Goal: Transaction & Acquisition: Purchase product/service

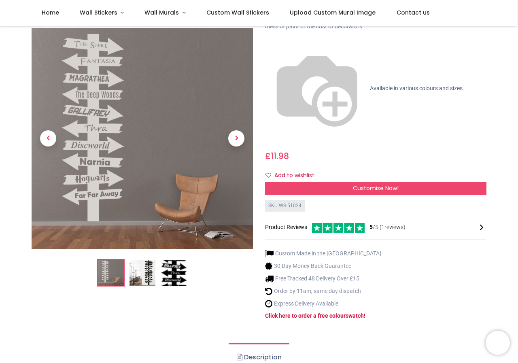
scroll to position [81, 0]
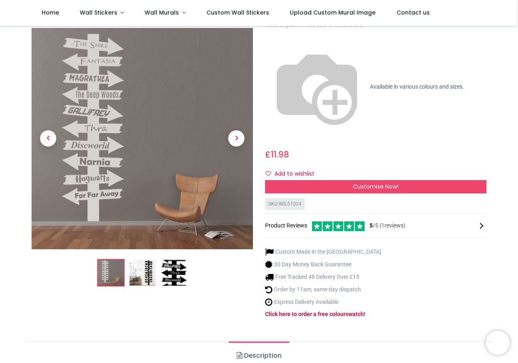
click at [149, 260] on img at bounding box center [143, 273] width 26 height 26
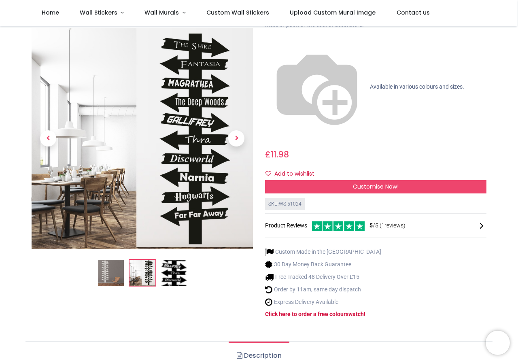
scroll to position [0, 0]
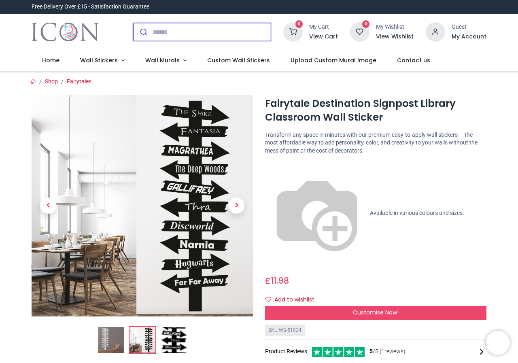
click at [166, 32] on input "search" at bounding box center [212, 32] width 118 height 18
